Goal: Information Seeking & Learning: Find specific fact

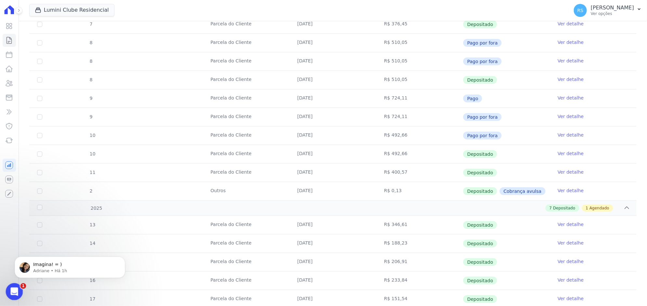
scroll to position [445, 0]
click at [12, 293] on icon "Abertura do Messenger da Intercom" at bounding box center [13, 291] width 11 height 11
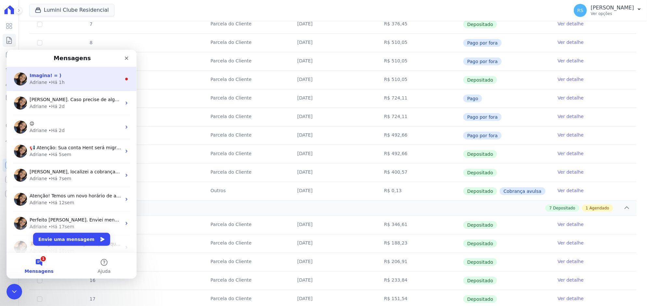
click at [62, 81] on div "Adriane • Há 1h" at bounding box center [76, 82] width 92 height 7
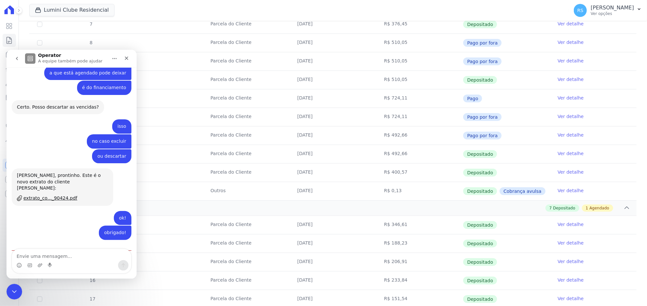
scroll to position [455, 0]
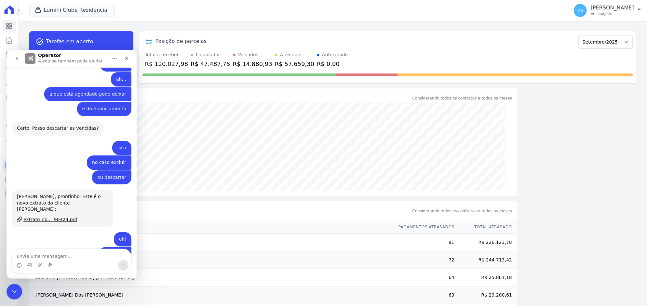
scroll to position [445, 0]
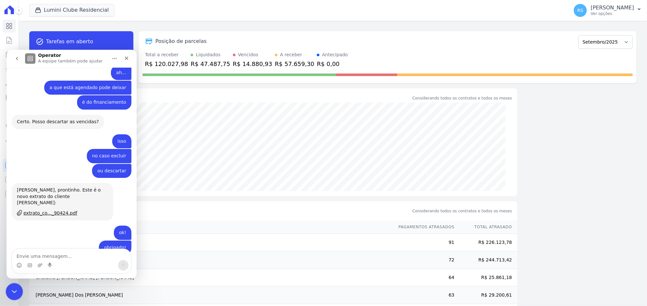
click at [13, 289] on icon "Encerramento do Messenger da Intercom" at bounding box center [13, 291] width 8 height 8
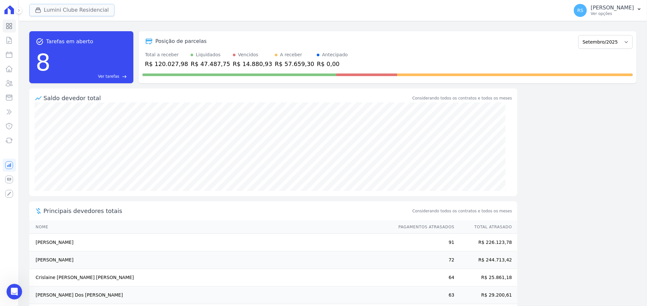
click at [64, 11] on button "Lumini Clube Residencial" at bounding box center [71, 10] width 85 height 12
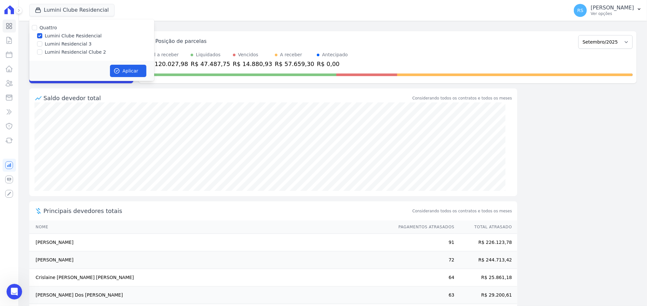
drag, startPoint x: 73, startPoint y: 54, endPoint x: 67, endPoint y: 39, distance: 16.1
click at [71, 54] on label "Lumini Residencial Clube 2" at bounding box center [75, 52] width 61 height 7
click at [42, 54] on input "Lumini Residencial Clube 2" at bounding box center [39, 51] width 5 height 5
checkbox input "true"
click at [62, 33] on label "Lumini Clube Residencial" at bounding box center [73, 36] width 57 height 7
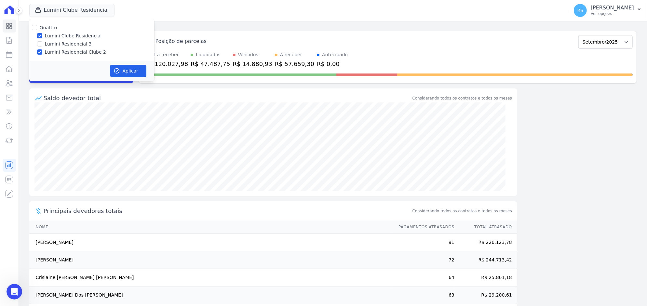
click at [42, 33] on input "Lumini Clube Residencial" at bounding box center [39, 35] width 5 height 5
checkbox input "false"
click at [136, 70] on button "Aplicar" at bounding box center [128, 71] width 36 height 12
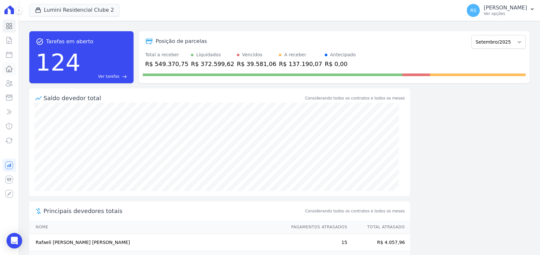
click at [11, 71] on icon at bounding box center [9, 69] width 7 height 6
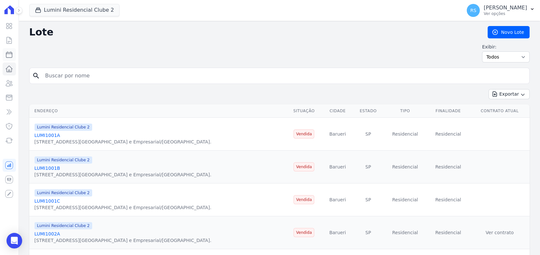
click at [9, 52] on icon at bounding box center [9, 55] width 6 height 6
select select
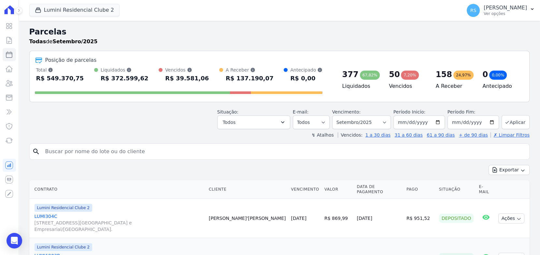
drag, startPoint x: 90, startPoint y: 157, endPoint x: 90, endPoint y: 152, distance: 5.5
click at [90, 157] on input "search" at bounding box center [283, 151] width 485 height 13
paste input "[PERSON_NAME] DOS [PERSON_NAME]"
type input "[PERSON_NAME] DOS [PERSON_NAME]"
click at [488, 165] on button "Exportar" at bounding box center [508, 170] width 41 height 10
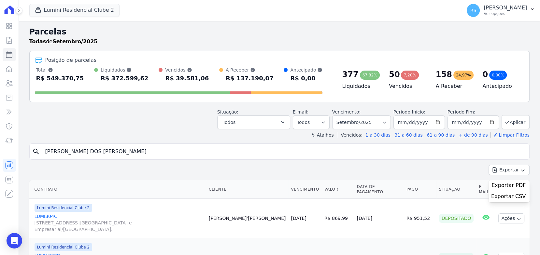
click at [186, 148] on input "[PERSON_NAME] DOS [PERSON_NAME]" at bounding box center [283, 151] width 485 height 13
select select
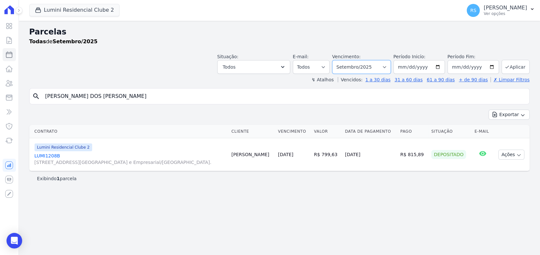
click at [389, 68] on select "Filtrar por período ──────── Todos os meses Março/2024 Abril/2024 Maio/2024 Jun…" at bounding box center [361, 67] width 59 height 14
select select "10/2025"
click at [341, 60] on select "Filtrar por período ──────── Todos os meses Março/2024 Abril/2024 Maio/2024 Jun…" at bounding box center [361, 67] width 59 height 14
select select
click at [46, 156] on link "LUMI1208B [STREET_ADDRESS][GEOGRAPHIC_DATA] e Empresarial/[GEOGRAPHIC_DATA]." at bounding box center [128, 159] width 188 height 13
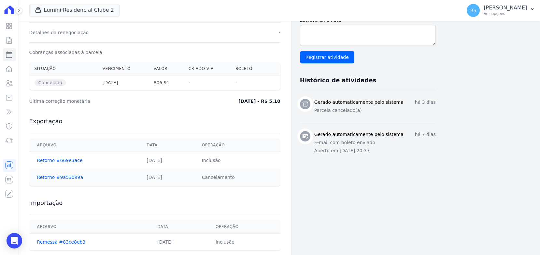
scroll to position [207, 0]
